Goal: Transaction & Acquisition: Purchase product/service

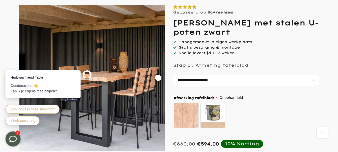
click at [159, 77] on icon "Carousel Next Arrow" at bounding box center [158, 78] width 6 height 6
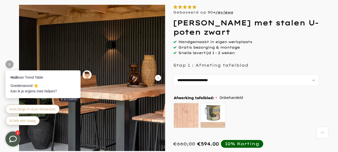
click at [9, 62] on div at bounding box center [10, 64] width 8 height 8
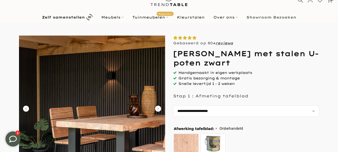
scroll to position [25, 0]
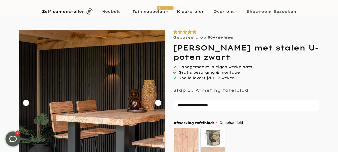
click at [158, 102] on icon "Carousel Next Arrow" at bounding box center [158, 103] width 6 height 6
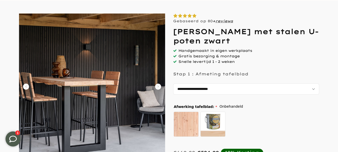
scroll to position [50, 0]
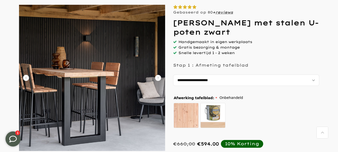
click at [158, 77] on icon "Carousel Next Arrow" at bounding box center [158, 78] width 6 height 6
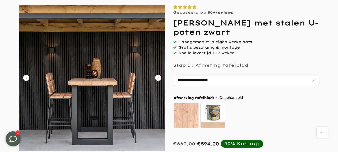
click at [158, 77] on icon "Carousel Next Arrow" at bounding box center [158, 78] width 6 height 6
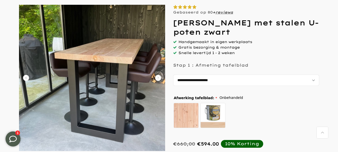
click at [158, 77] on icon "Carousel Next Arrow" at bounding box center [158, 78] width 6 height 6
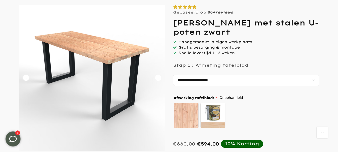
click at [158, 77] on icon "Carousel Next Arrow" at bounding box center [158, 78] width 6 height 6
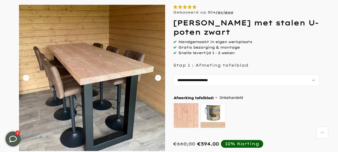
click at [157, 77] on icon "Carousel Next Arrow" at bounding box center [158, 78] width 6 height 6
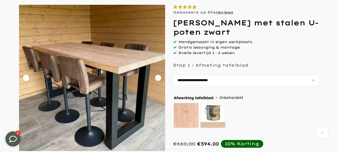
click at [157, 77] on icon "Carousel Next Arrow" at bounding box center [158, 78] width 6 height 6
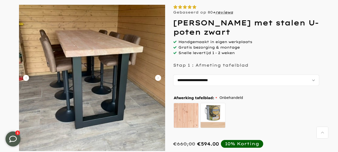
click at [157, 77] on icon "Carousel Next Arrow" at bounding box center [158, 78] width 6 height 6
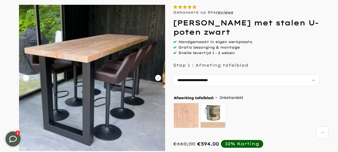
click at [157, 77] on icon "Carousel Next Arrow" at bounding box center [158, 78] width 6 height 6
